Goal: Task Accomplishment & Management: Complete application form

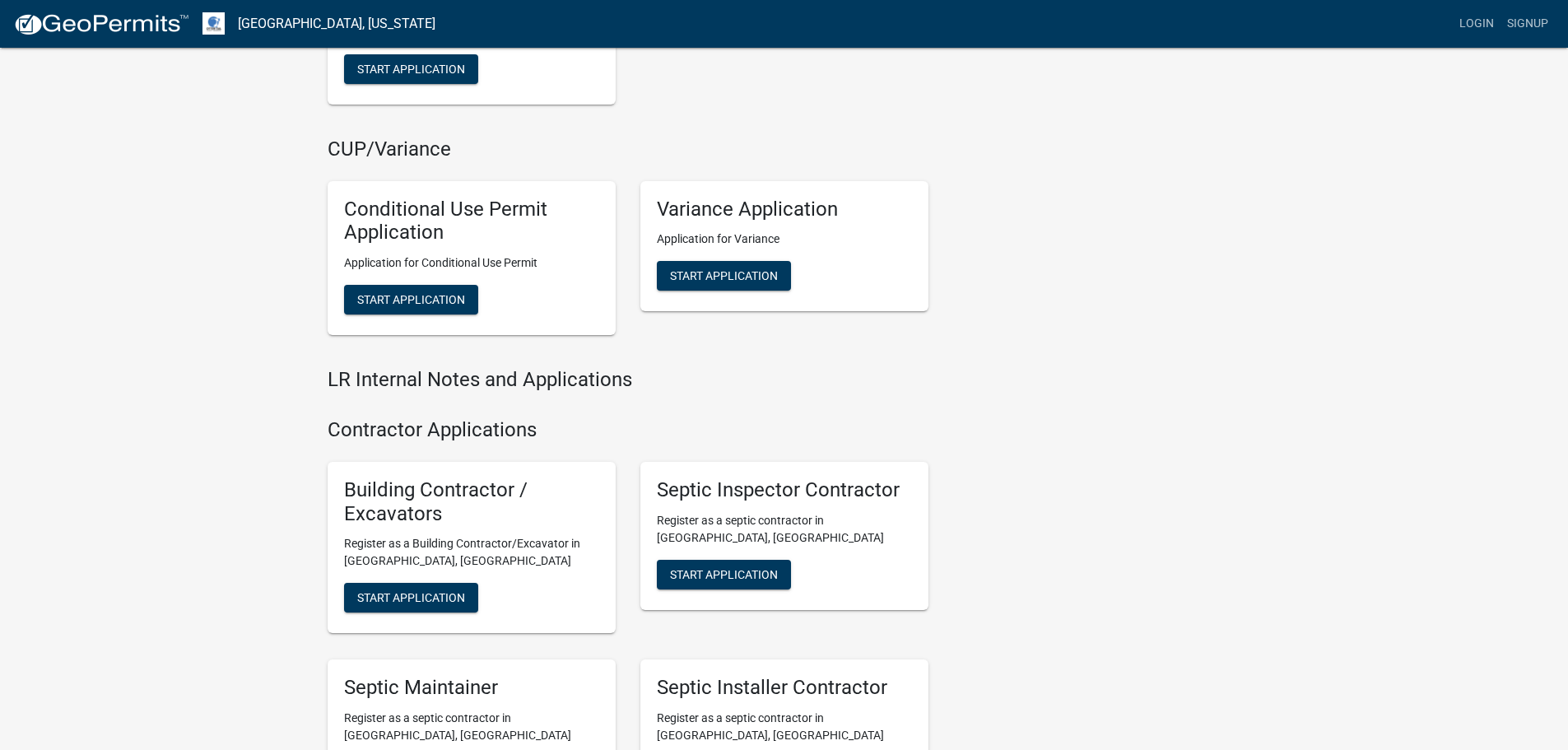
scroll to position [1811, 0]
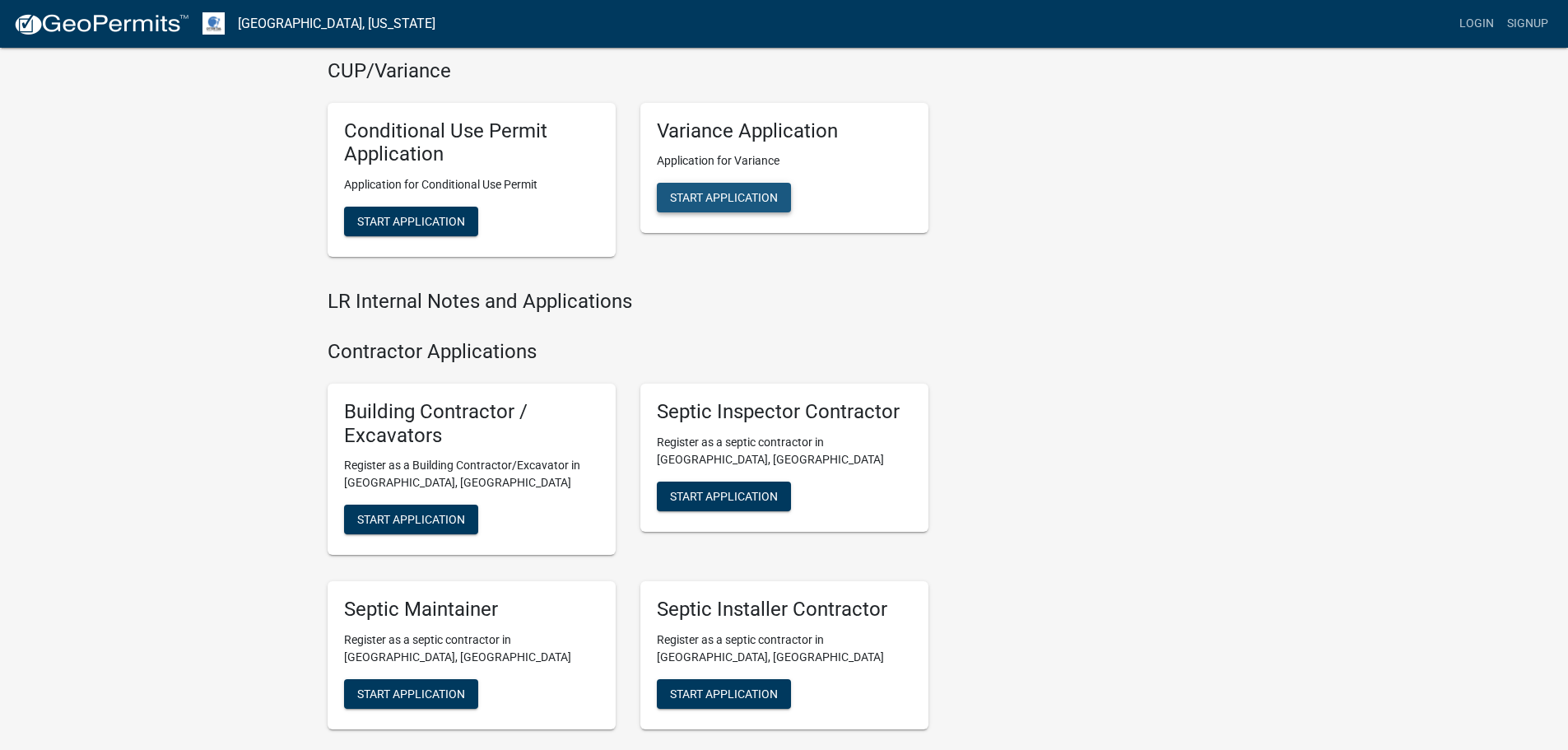
click at [712, 195] on span "Start Application" at bounding box center [724, 198] width 108 height 13
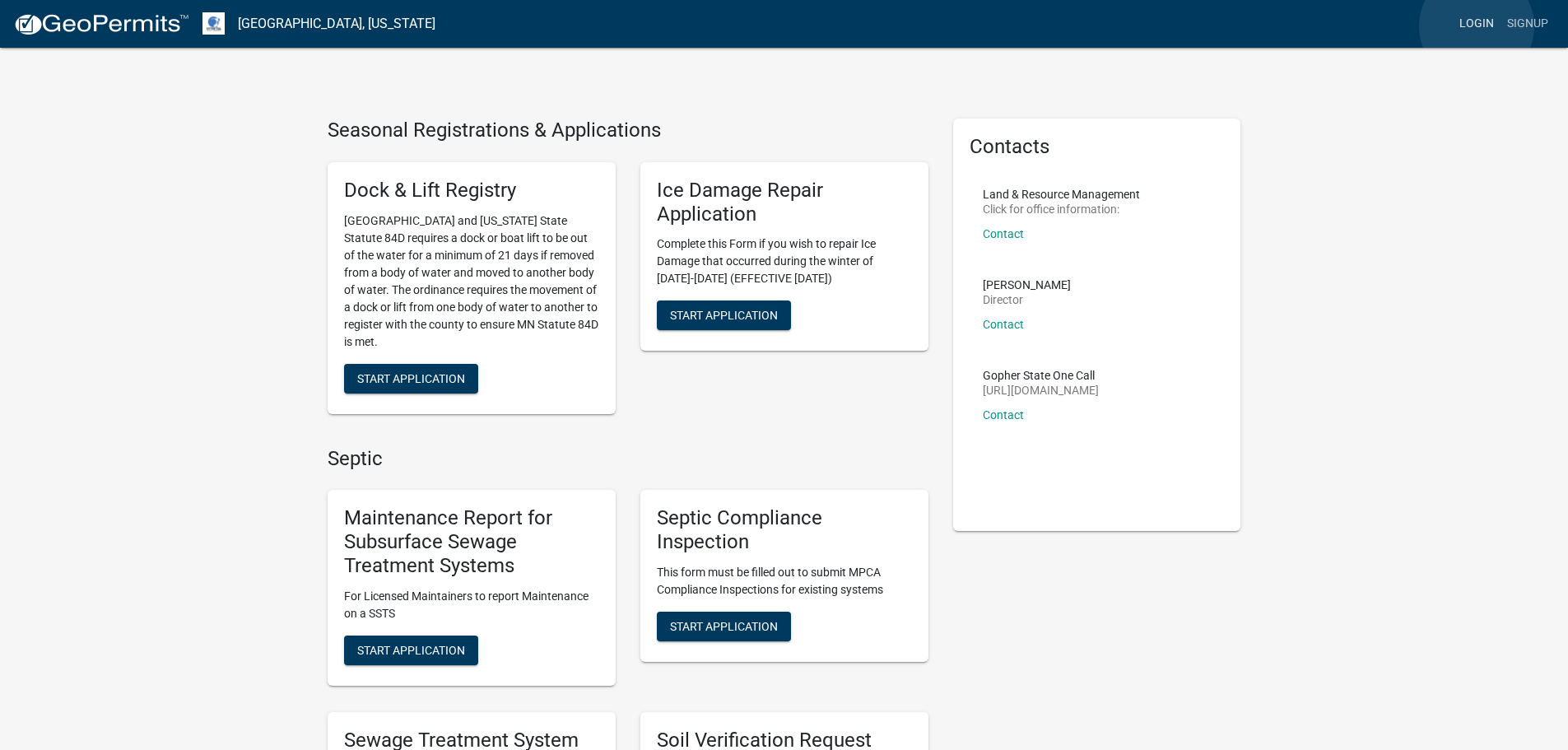
click at [1477, 27] on link "Login" at bounding box center [1476, 24] width 47 height 32
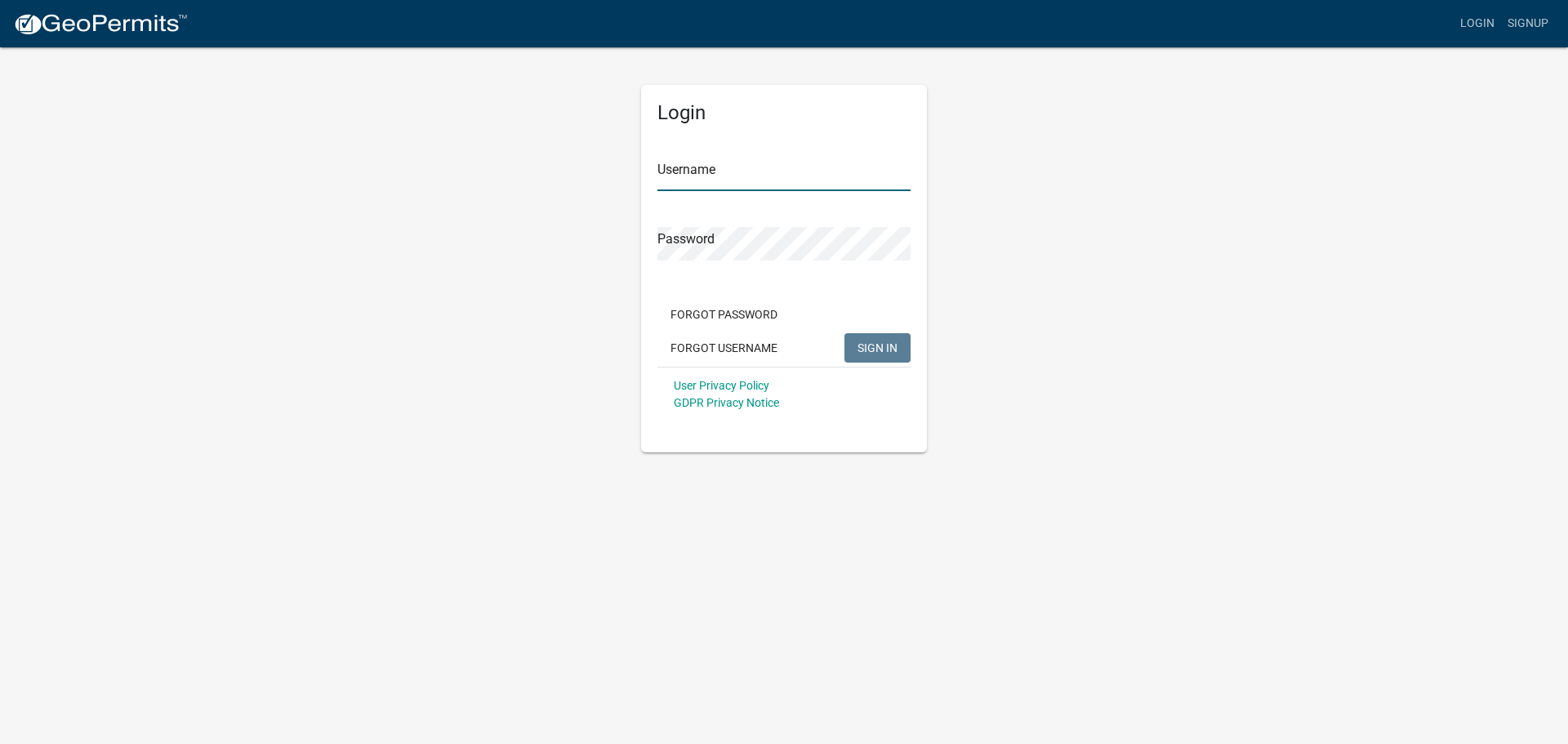
click at [695, 172] on input "Username" at bounding box center [784, 174] width 253 height 34
type input "rkepler"
click at [888, 349] on span "SIGN IN" at bounding box center [878, 347] width 40 height 13
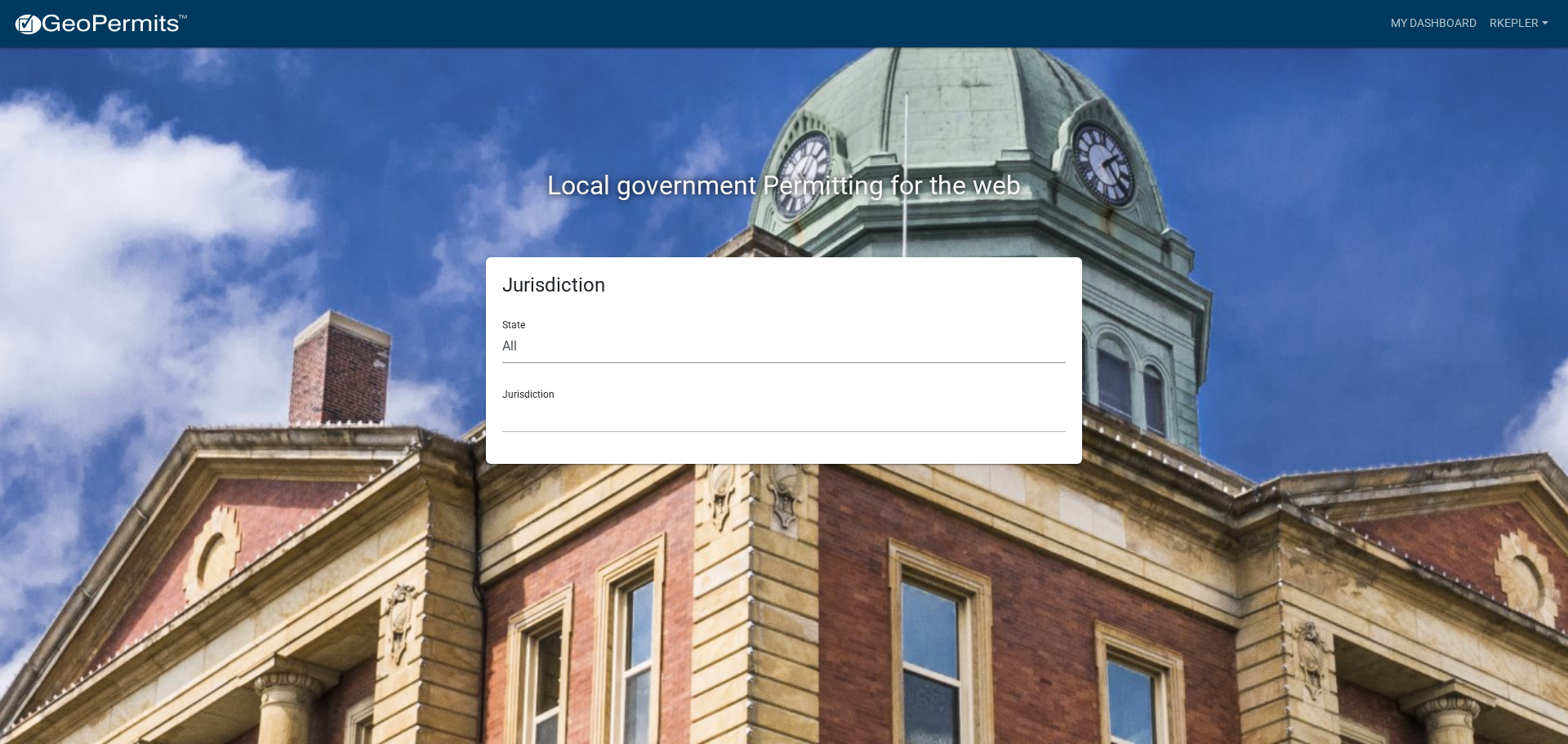
click at [514, 348] on select "All [US_STATE] [US_STATE] [US_STATE] [US_STATE] [US_STATE] [US_STATE] [US_STATE…" at bounding box center [784, 346] width 563 height 34
select select "[US_STATE]"
click at [502, 330] on select "All [US_STATE] [US_STATE] [US_STATE] [US_STATE] [US_STATE] [US_STATE] [US_STATE…" at bounding box center [784, 346] width 563 height 34
click at [551, 410] on select "[GEOGRAPHIC_DATA], [US_STATE] [GEOGRAPHIC_DATA], [US_STATE] [GEOGRAPHIC_DATA], …" at bounding box center [784, 416] width 563 height 34
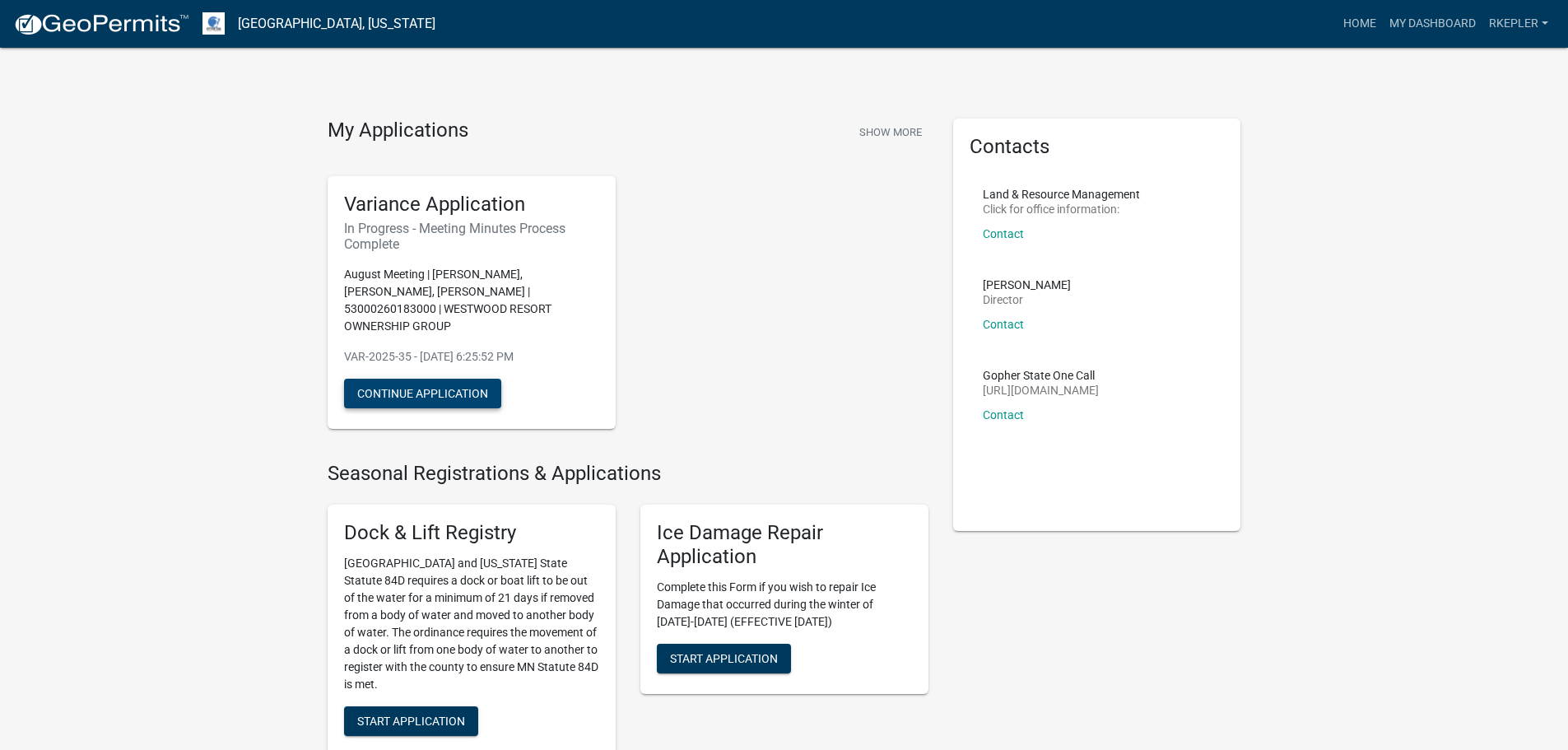
click at [440, 378] on button "Continue Application" at bounding box center [422, 393] width 157 height 30
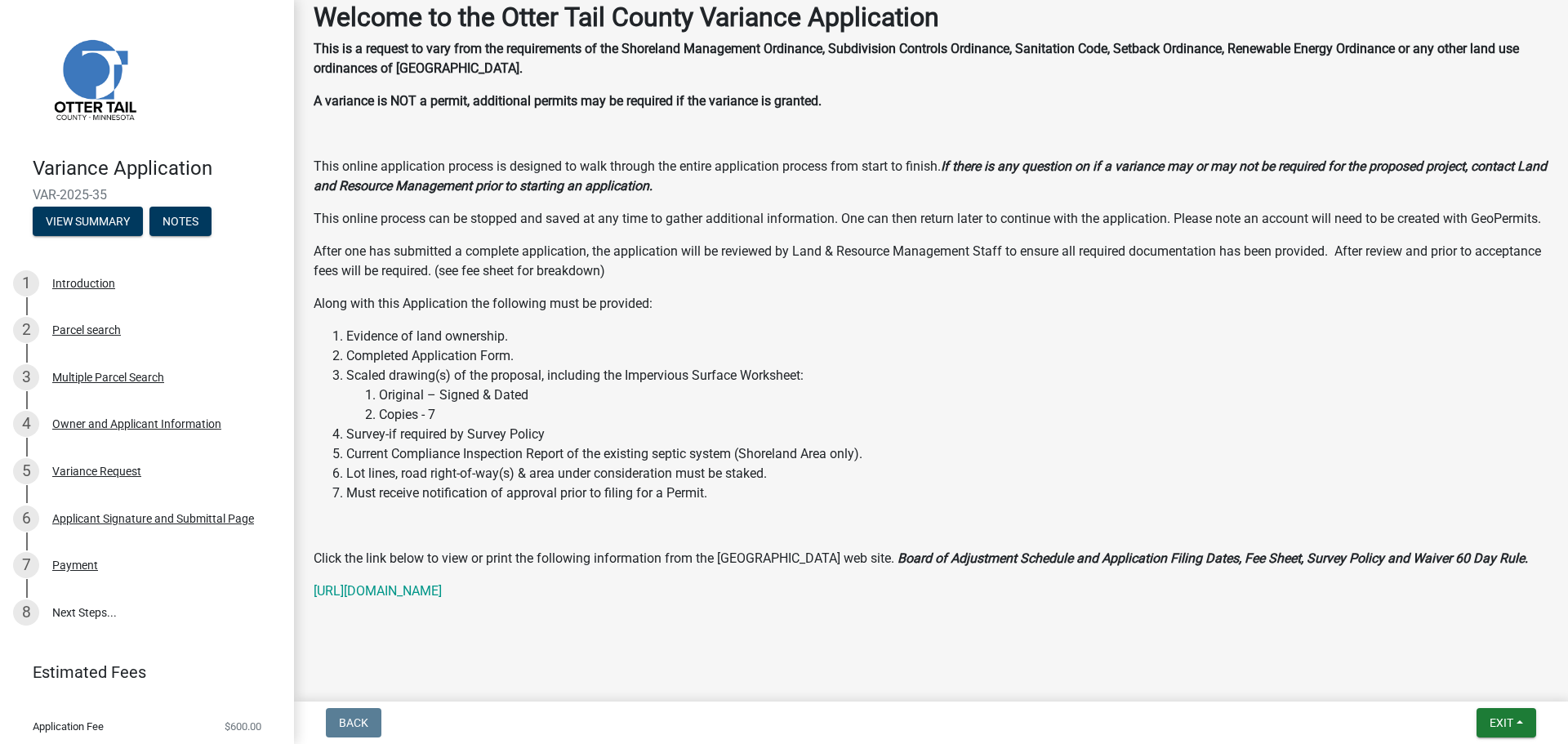
scroll to position [215, 0]
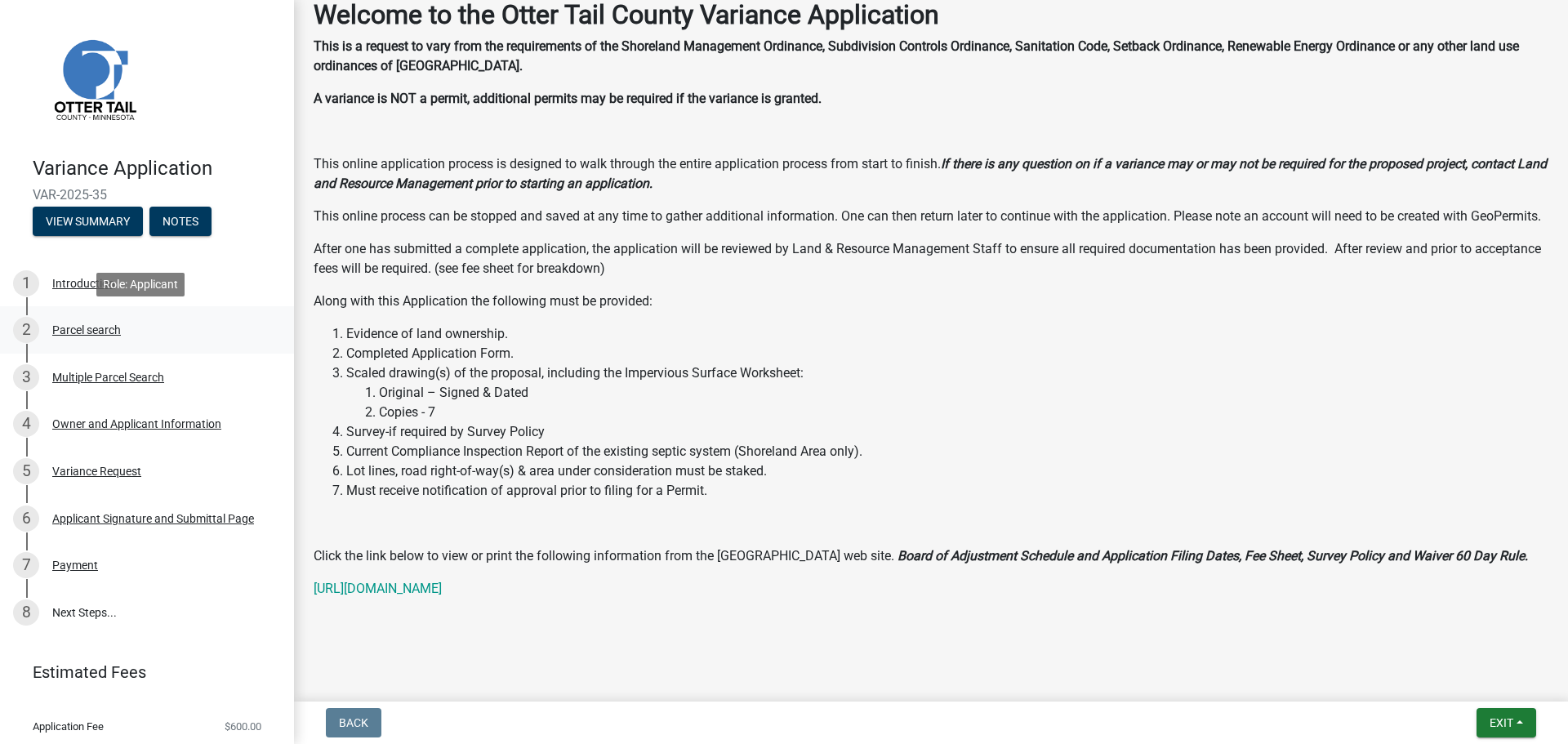
click at [77, 328] on div "Parcel search" at bounding box center [86, 330] width 68 height 12
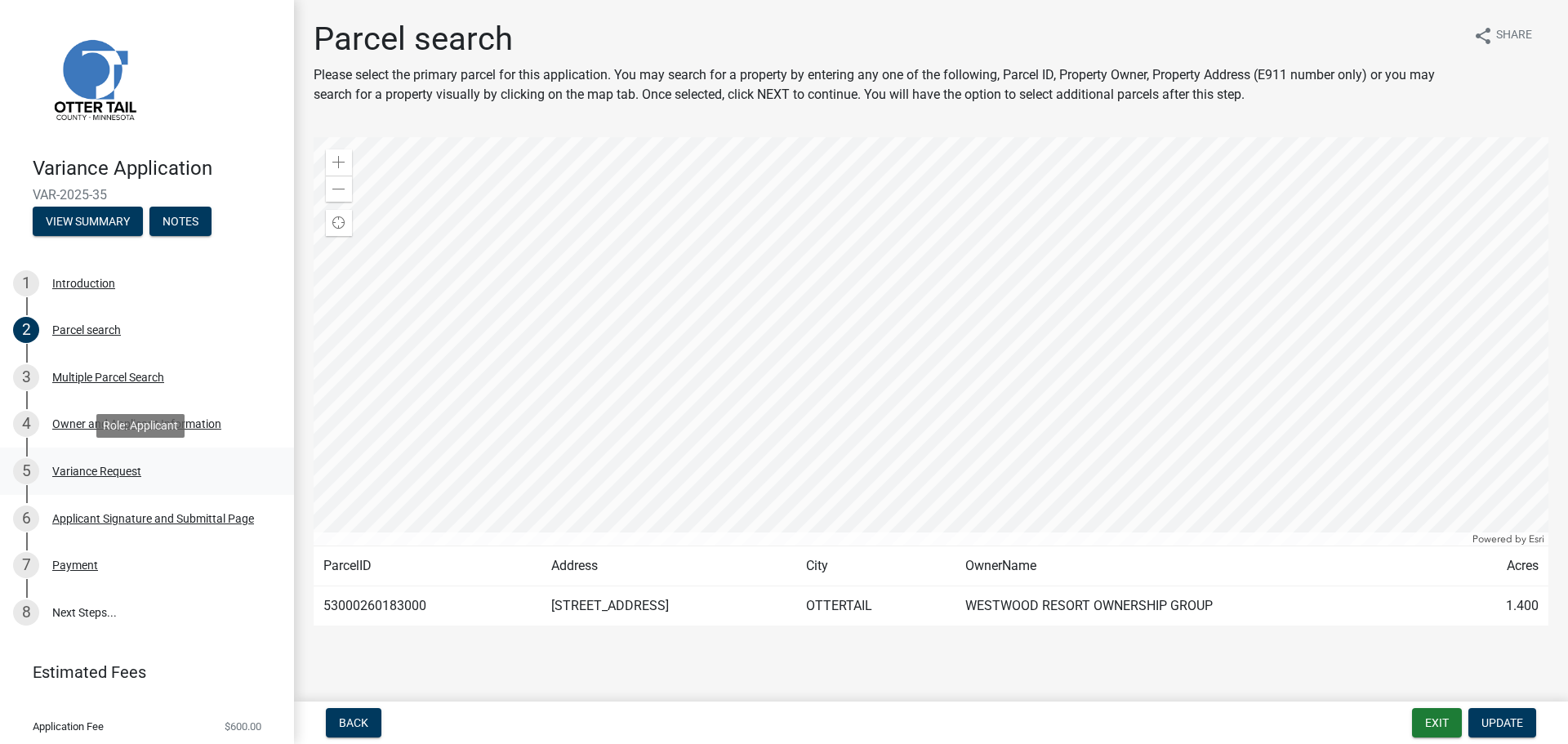
click at [99, 469] on div "Variance Request" at bounding box center [97, 471] width 89 height 12
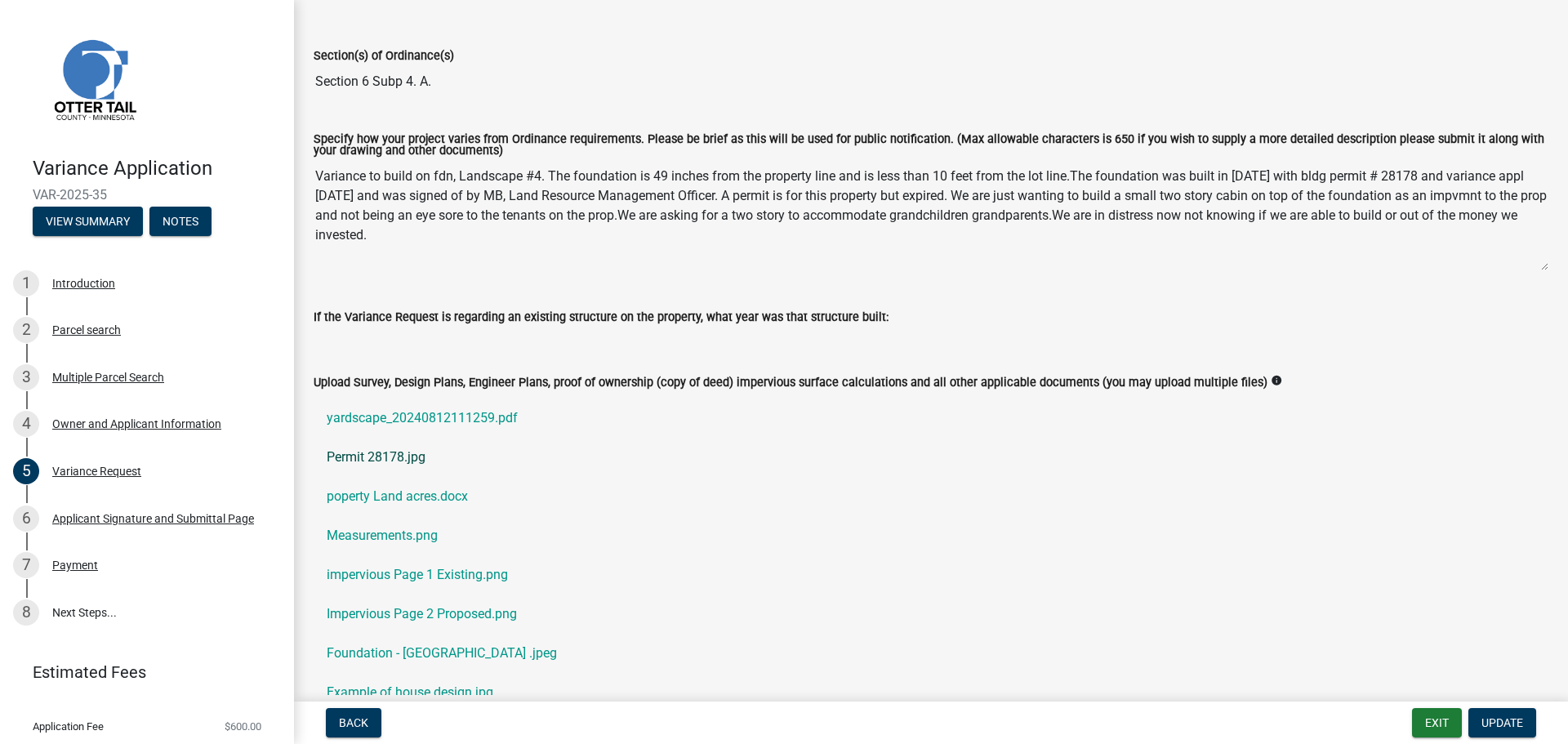
scroll to position [327, 0]
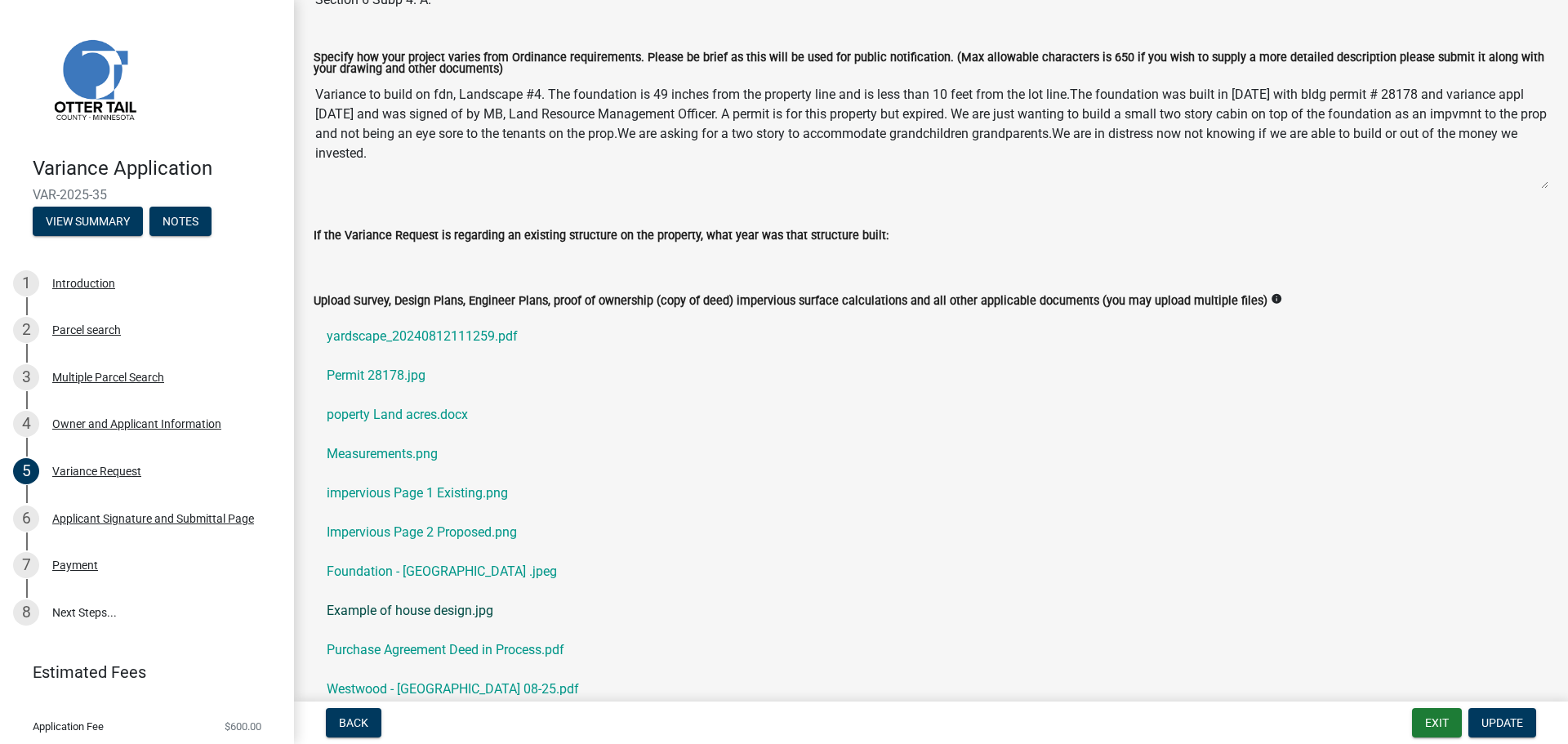
click at [422, 615] on link "Example of house design.jpg" at bounding box center [930, 611] width 1235 height 40
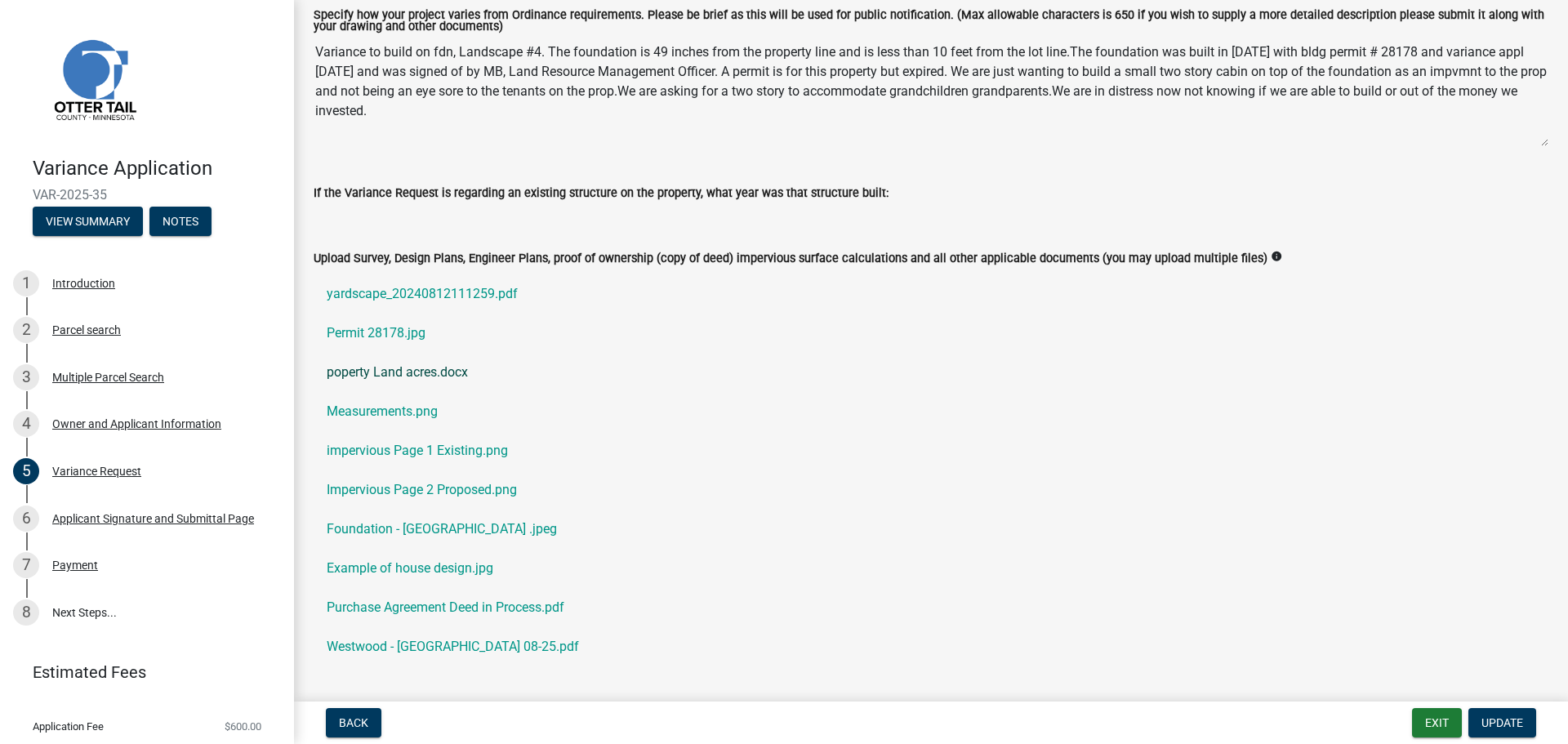
scroll to position [408, 0]
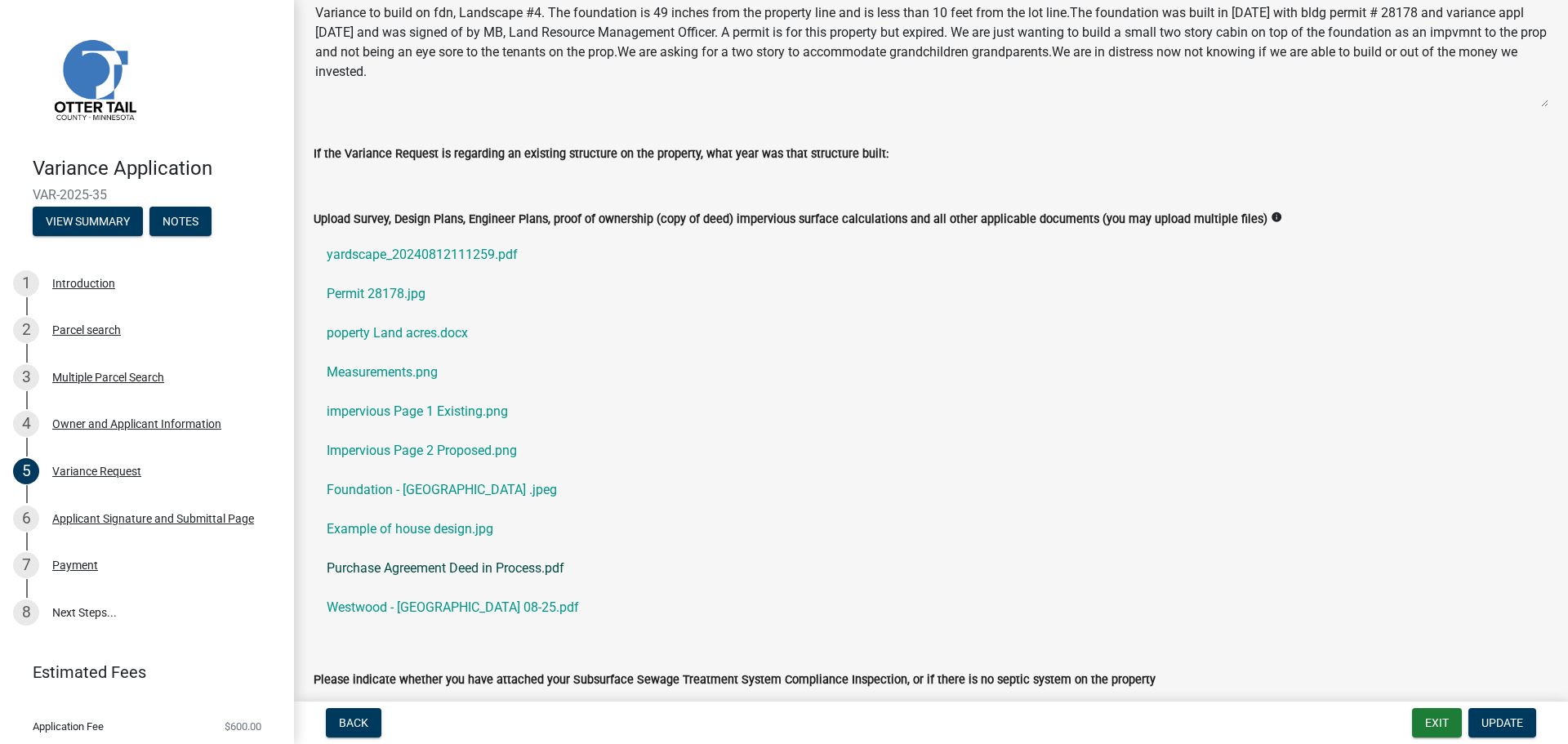
click at [456, 572] on link "Purchase Agreement Deed in Process.pdf" at bounding box center [930, 568] width 1235 height 40
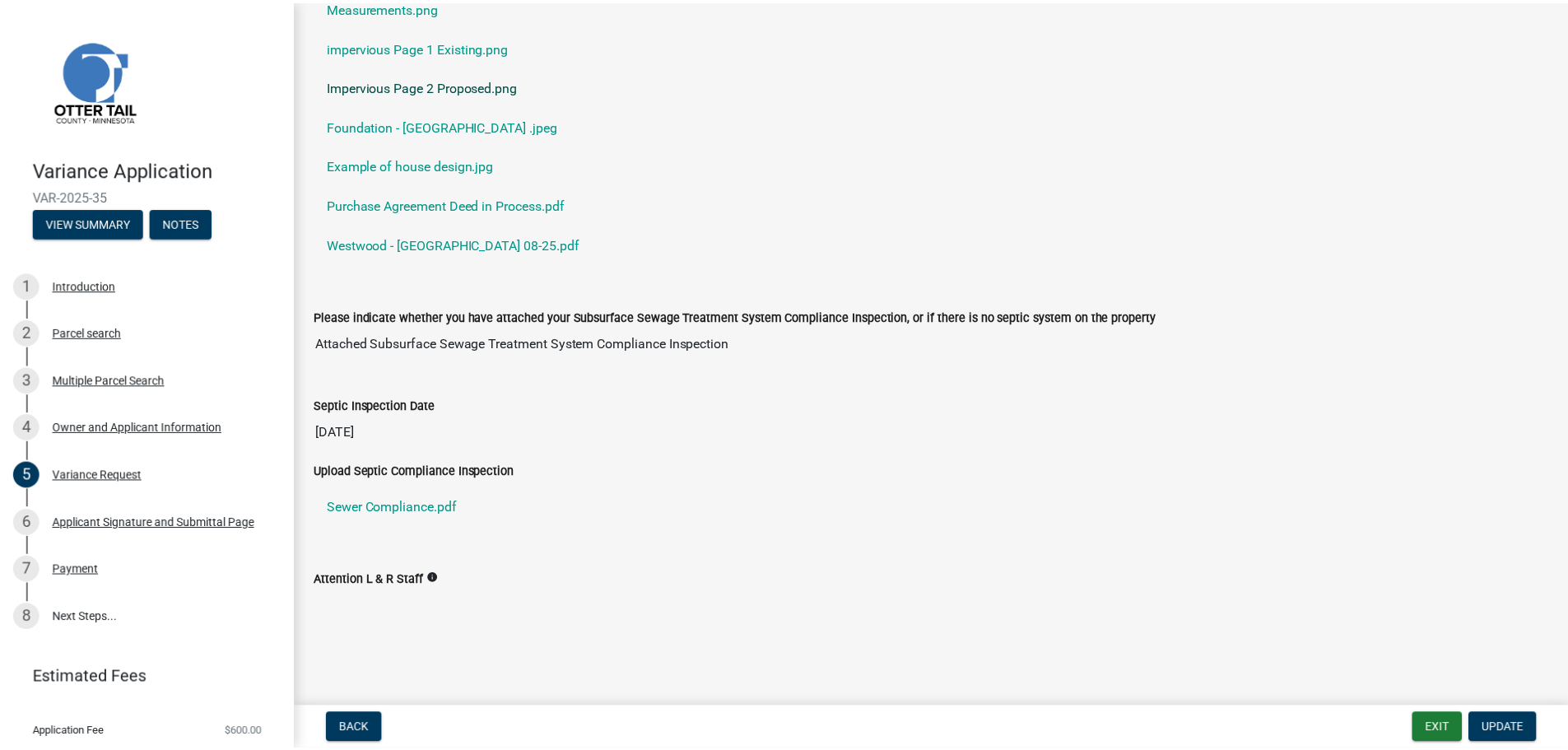
scroll to position [781, 0]
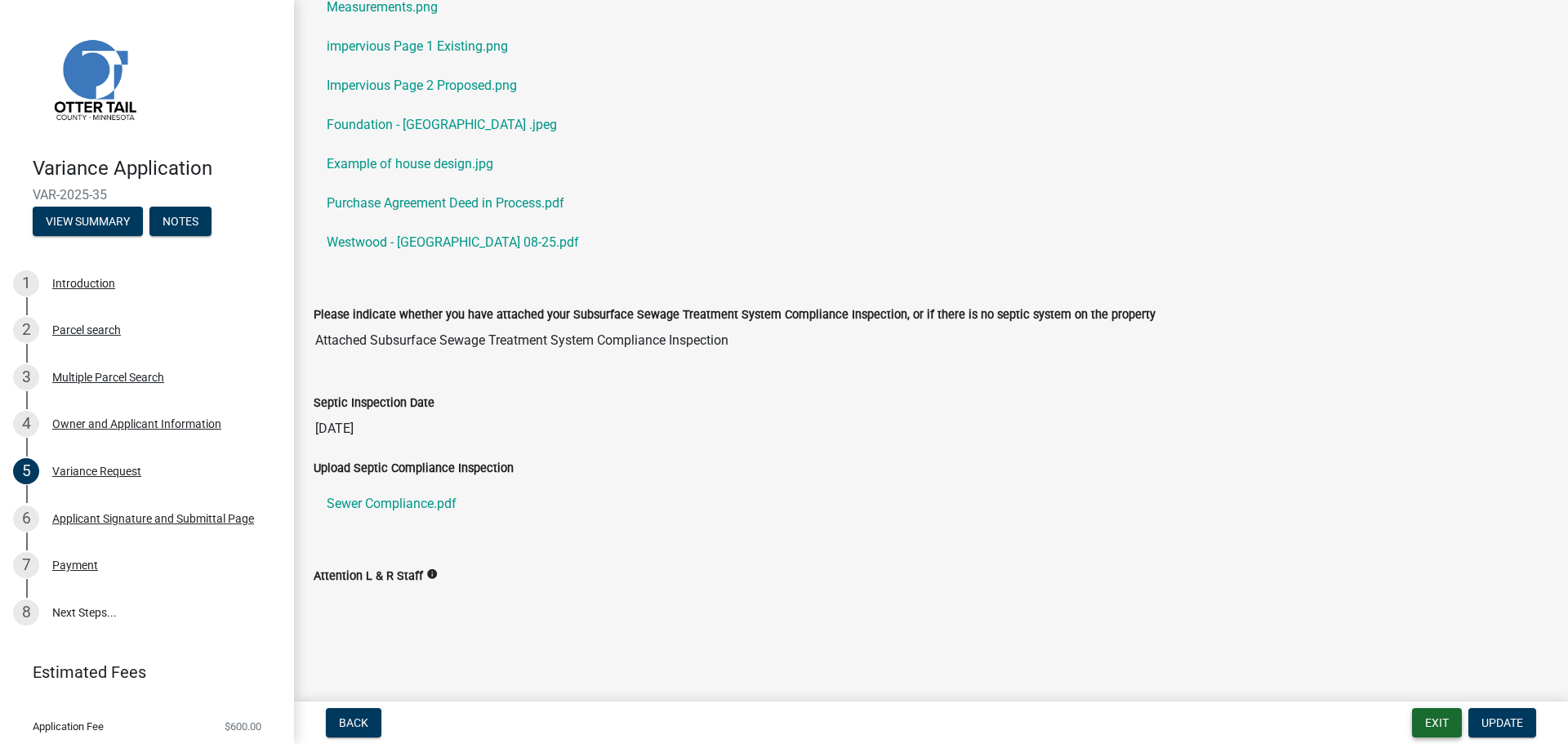
click at [1434, 721] on button "Exit" at bounding box center [1437, 723] width 49 height 30
